Goal: Transaction & Acquisition: Purchase product/service

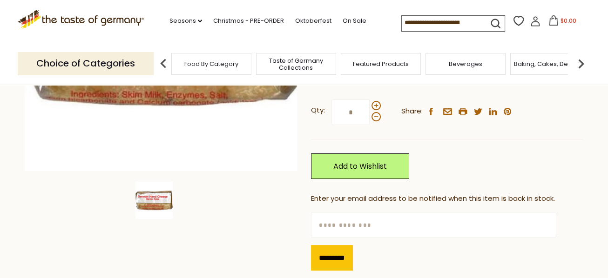
scroll to position [174, 0]
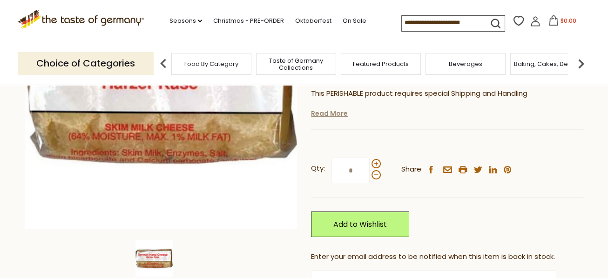
click at [322, 118] on link "Read More" at bounding box center [329, 113] width 37 height 9
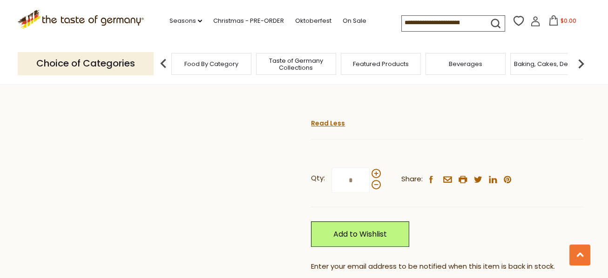
scroll to position [523, 0]
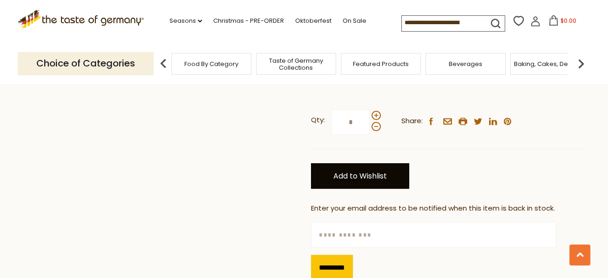
click at [335, 189] on link "Add to Wishlist" at bounding box center [360, 176] width 98 height 26
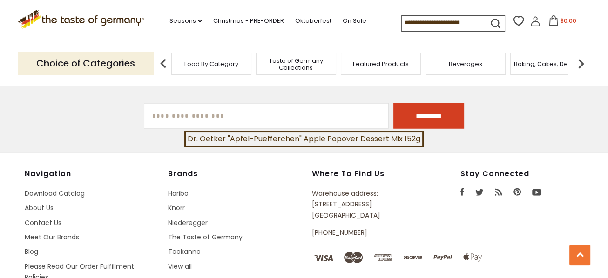
scroll to position [2733, 0]
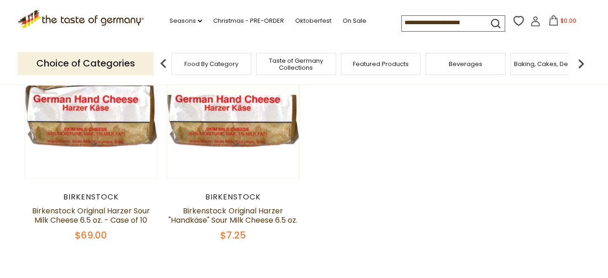
scroll to position [174, 0]
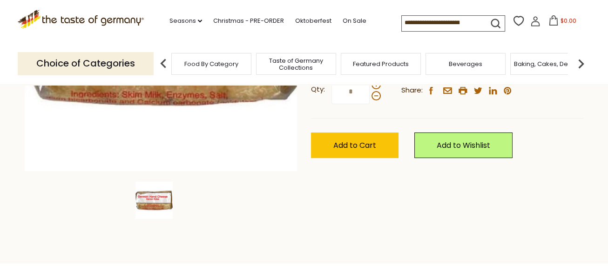
scroll to position [291, 0]
